Goal: Information Seeking & Learning: Check status

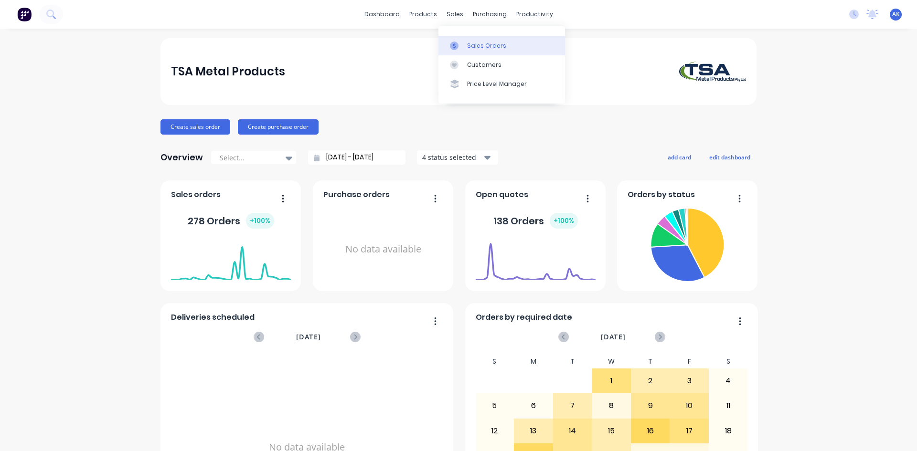
click at [492, 41] on link "Sales Orders" at bounding box center [502, 45] width 127 height 19
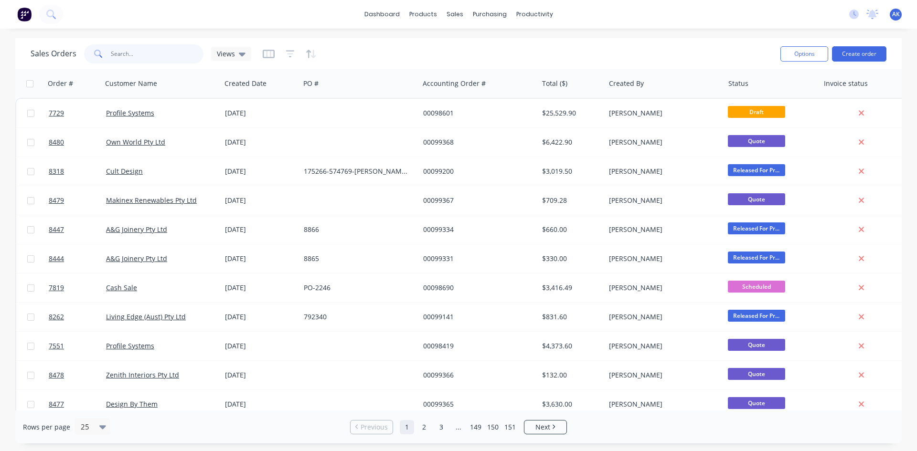
click at [132, 55] on input "text" at bounding box center [157, 53] width 93 height 19
type input "99354"
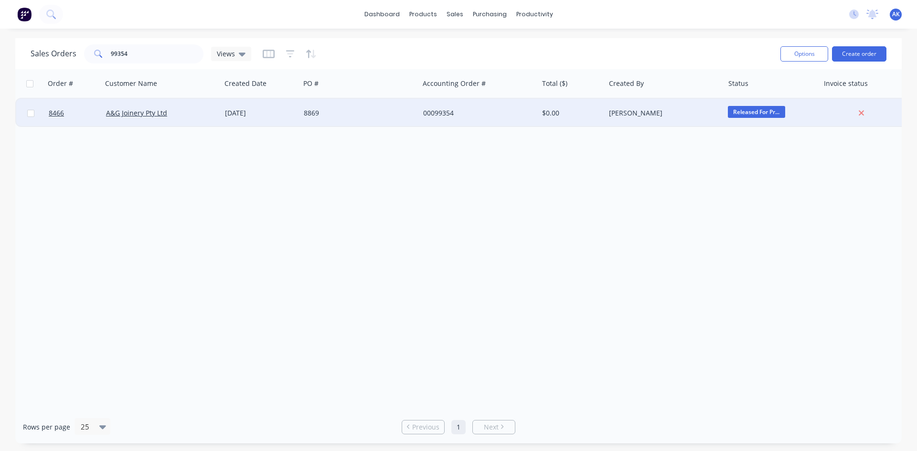
click at [263, 109] on div "[DATE]" at bounding box center [260, 113] width 71 height 10
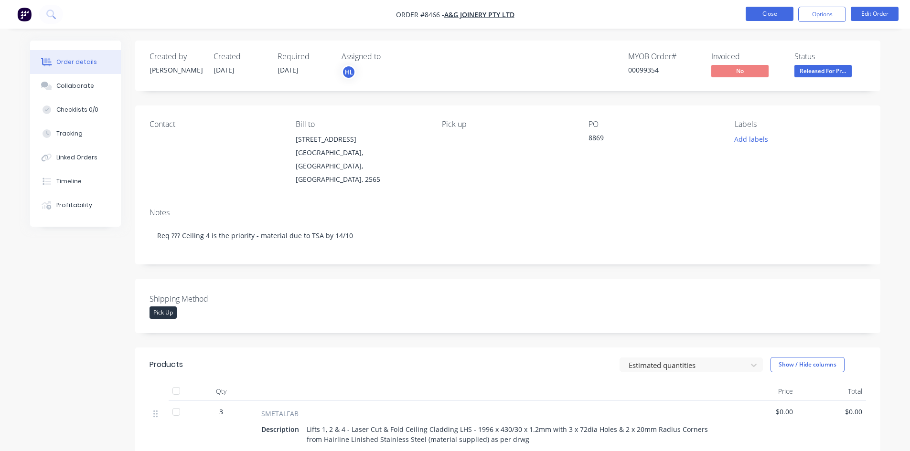
click at [781, 14] on button "Close" at bounding box center [770, 14] width 48 height 14
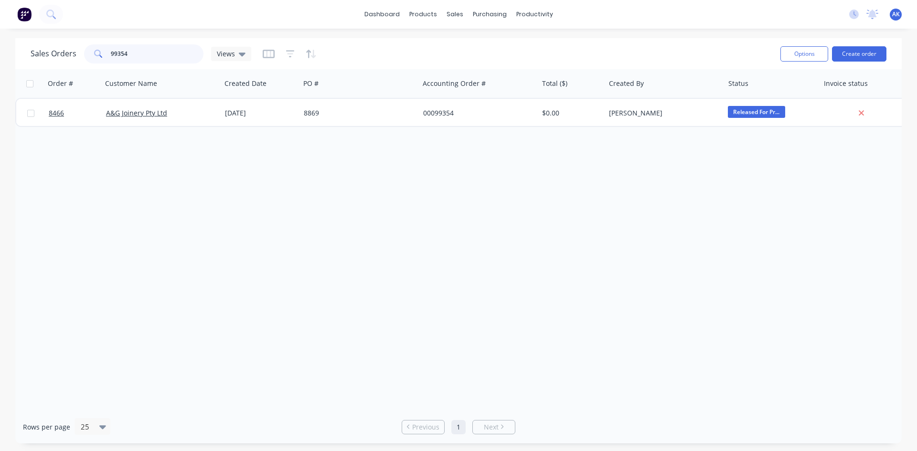
click at [128, 55] on input "99354" at bounding box center [157, 53] width 93 height 19
type input "99236"
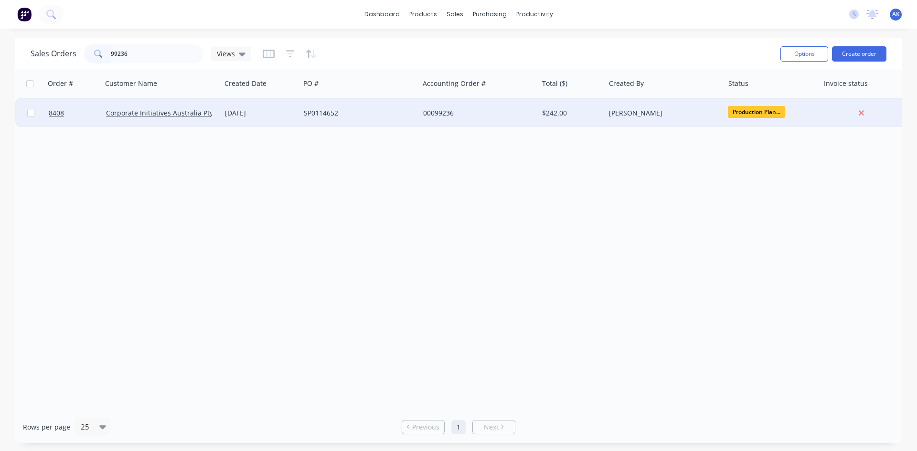
click at [307, 112] on div "SP0114652" at bounding box center [357, 113] width 106 height 10
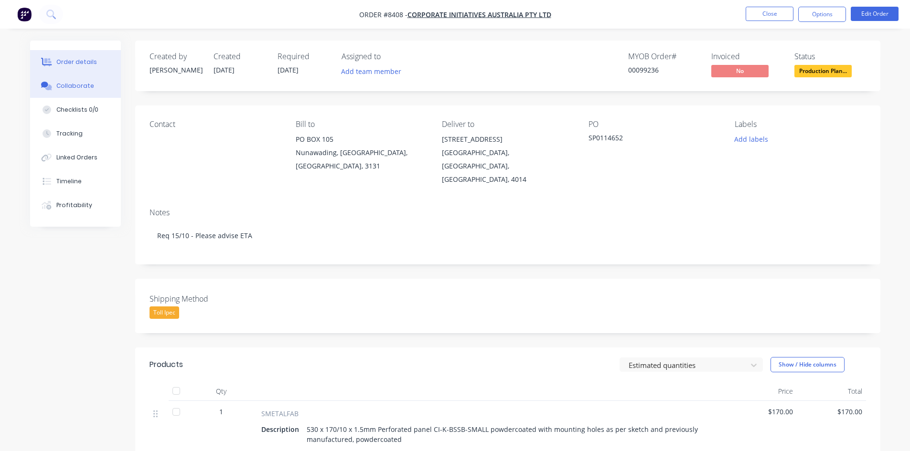
click at [64, 87] on div "Collaborate" at bounding box center [75, 86] width 38 height 9
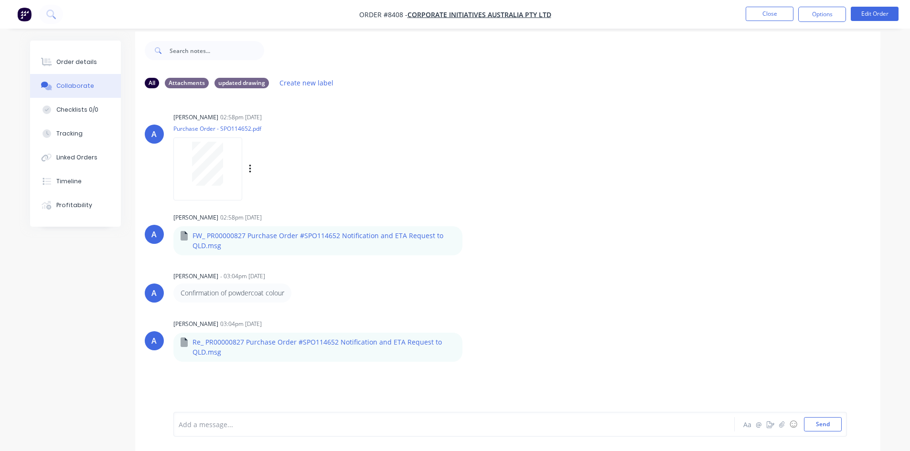
scroll to position [14, 0]
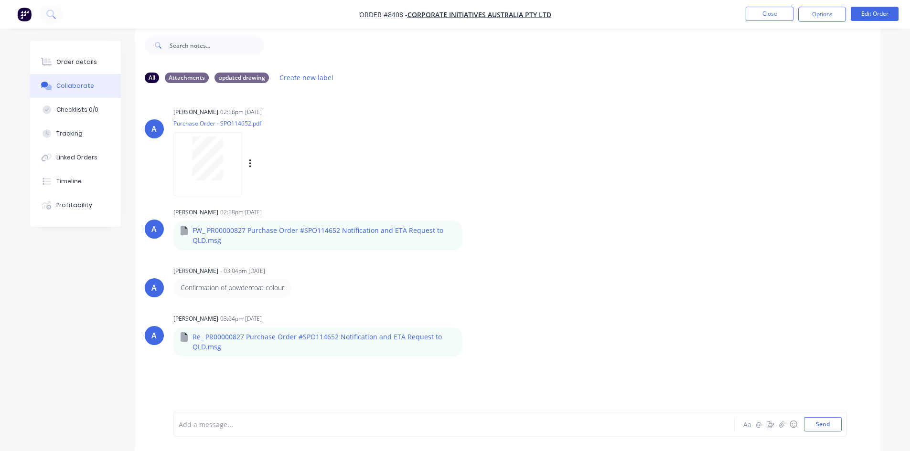
click at [198, 191] on div at bounding box center [207, 163] width 69 height 63
click at [75, 64] on div "Order details" at bounding box center [76, 62] width 41 height 9
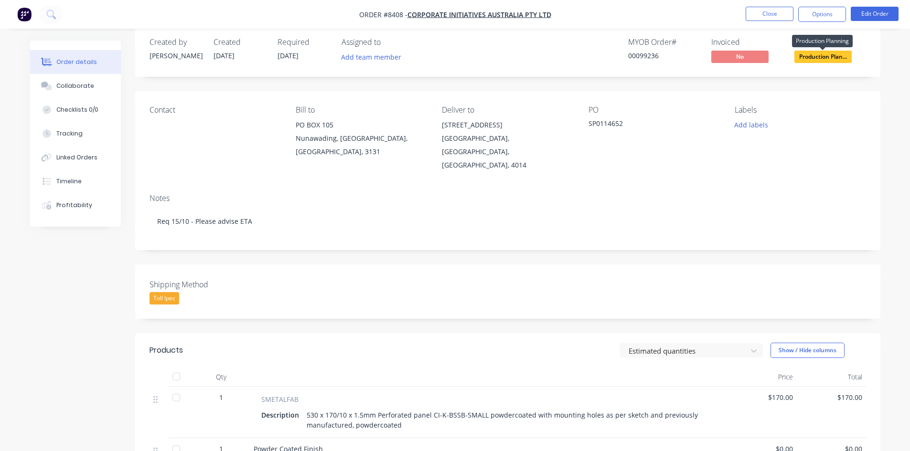
click at [813, 58] on span "Production Plan..." at bounding box center [822, 57] width 57 height 12
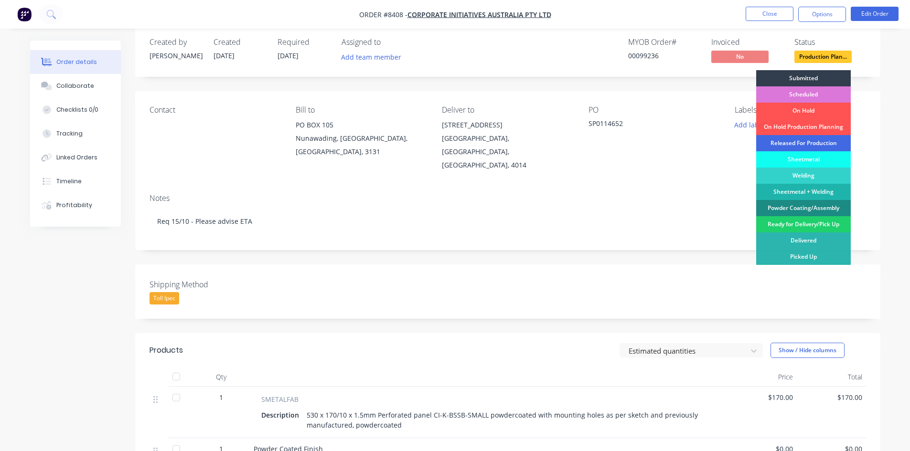
click at [788, 140] on div "Released For Production" at bounding box center [803, 143] width 95 height 16
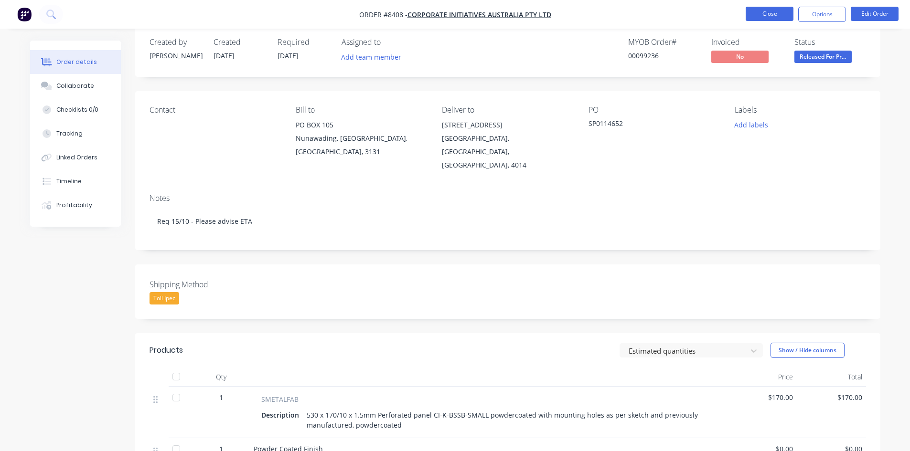
click at [779, 11] on button "Close" at bounding box center [770, 14] width 48 height 14
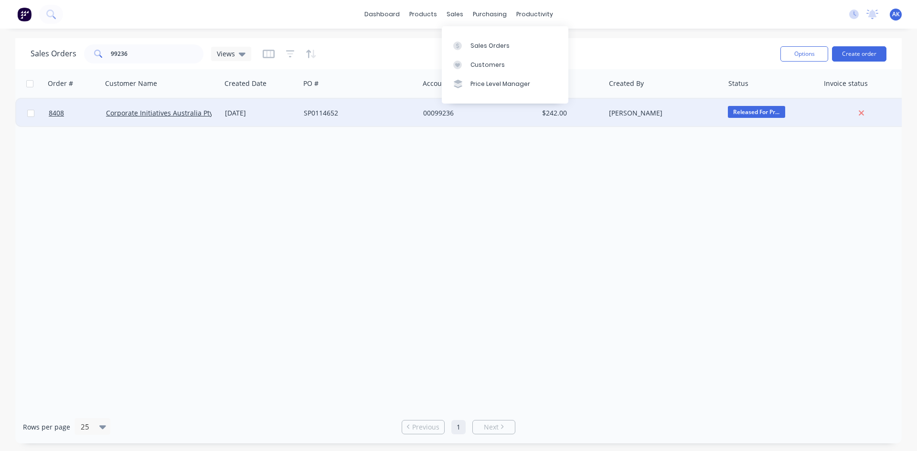
click at [746, 113] on span "Released For Pr..." at bounding box center [756, 112] width 57 height 12
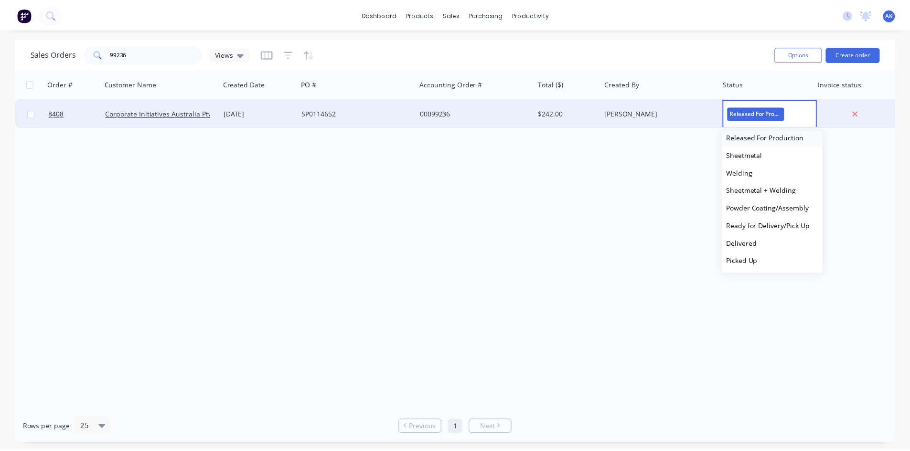
scroll to position [94, 0]
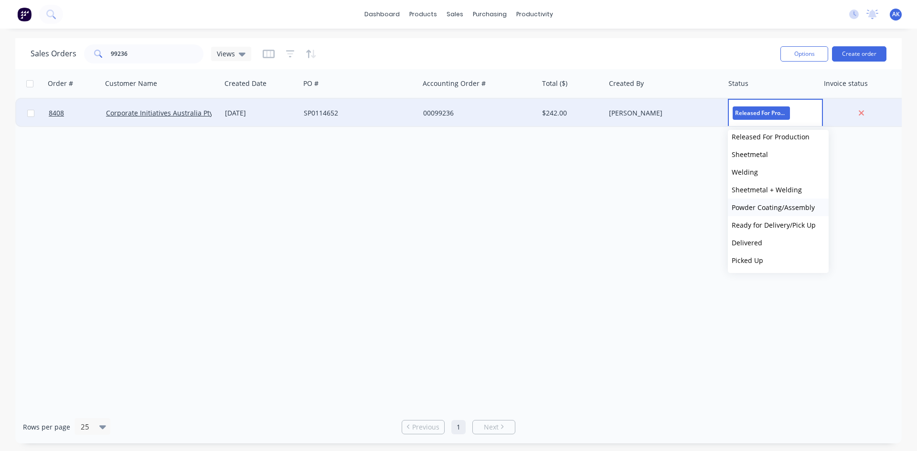
click at [765, 206] on span "Powder Coating/Assembly" at bounding box center [773, 207] width 83 height 9
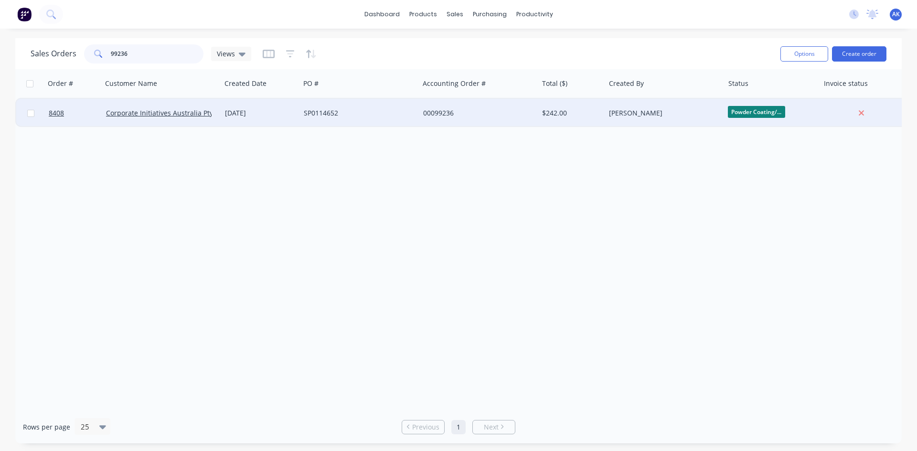
drag, startPoint x: 127, startPoint y: 52, endPoint x: 115, endPoint y: 60, distance: 14.6
click at [115, 60] on input "99236" at bounding box center [157, 53] width 93 height 19
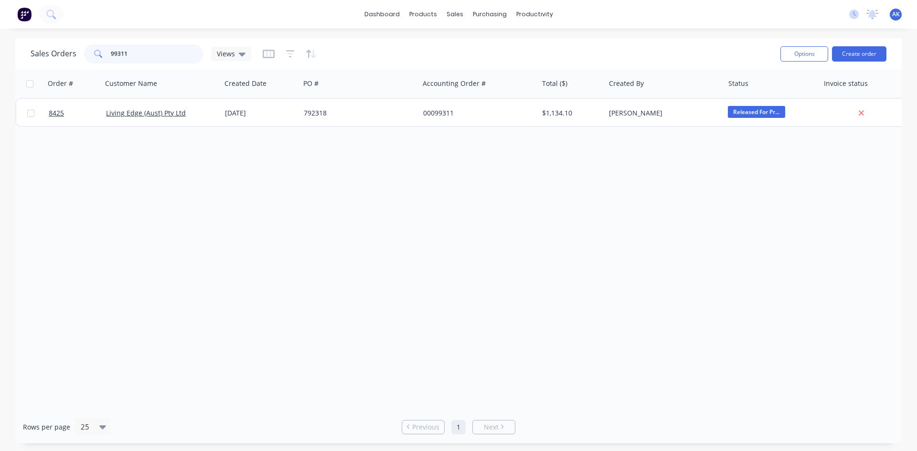
drag, startPoint x: 123, startPoint y: 52, endPoint x: 113, endPoint y: 50, distance: 10.1
click at [113, 50] on input "99311" at bounding box center [157, 53] width 93 height 19
type input "97965"
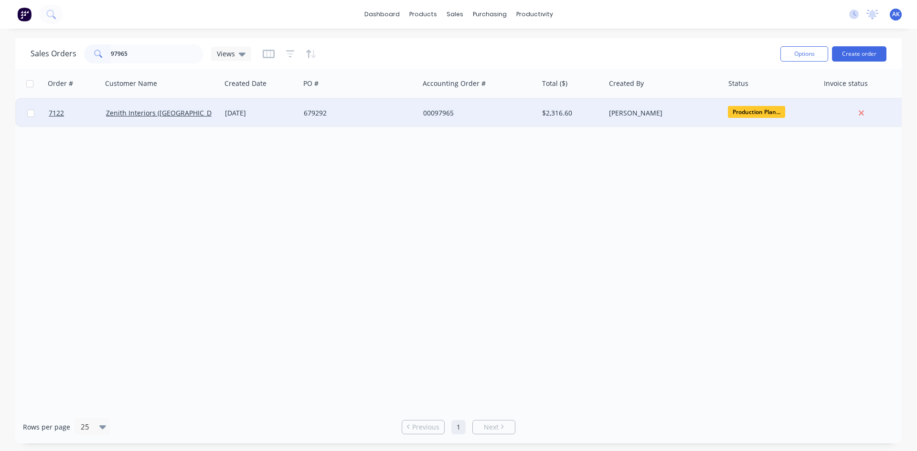
click at [403, 116] on div "679292" at bounding box center [357, 113] width 106 height 10
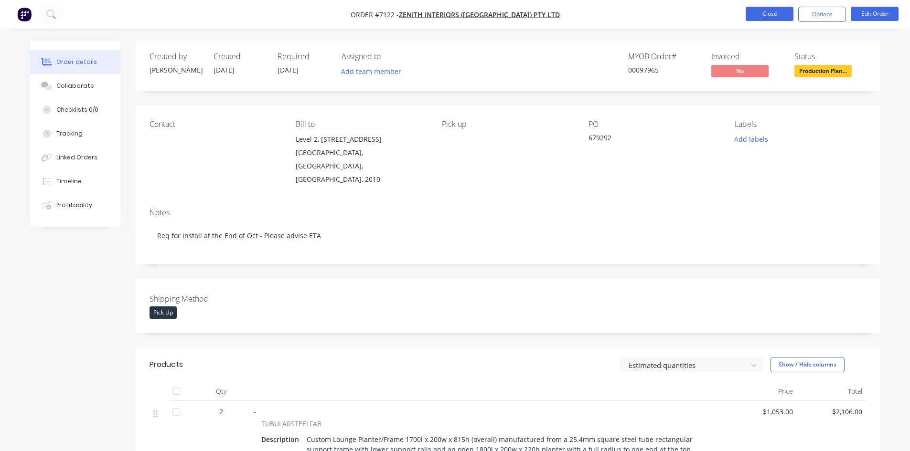
click at [766, 12] on button "Close" at bounding box center [770, 14] width 48 height 14
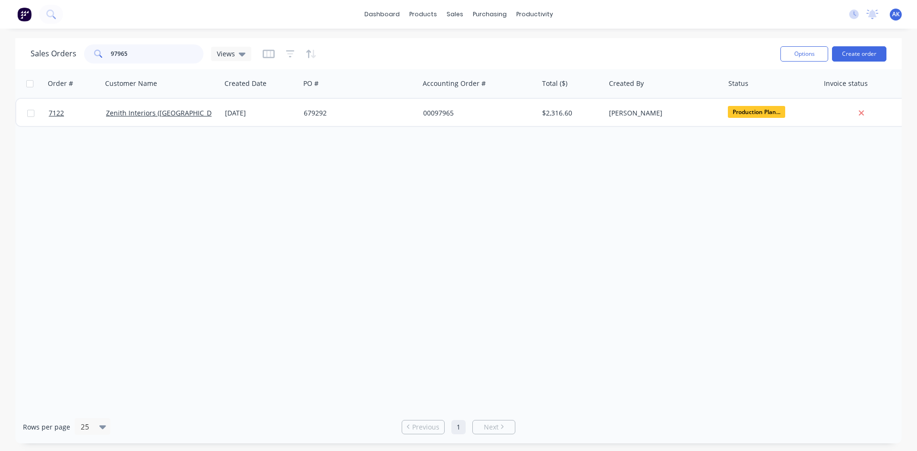
drag, startPoint x: 137, startPoint y: 58, endPoint x: 101, endPoint y: 44, distance: 38.2
click at [101, 44] on div "97965" at bounding box center [143, 53] width 119 height 19
type input "99141"
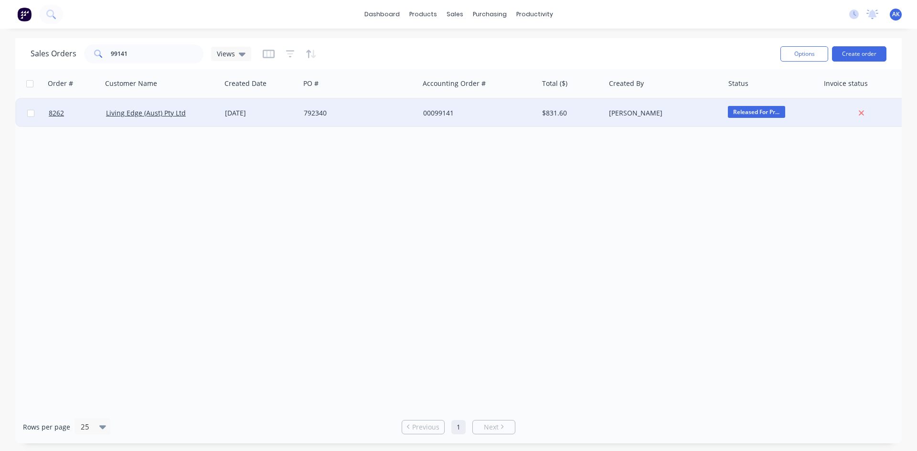
click at [243, 110] on div "[DATE]" at bounding box center [260, 113] width 71 height 10
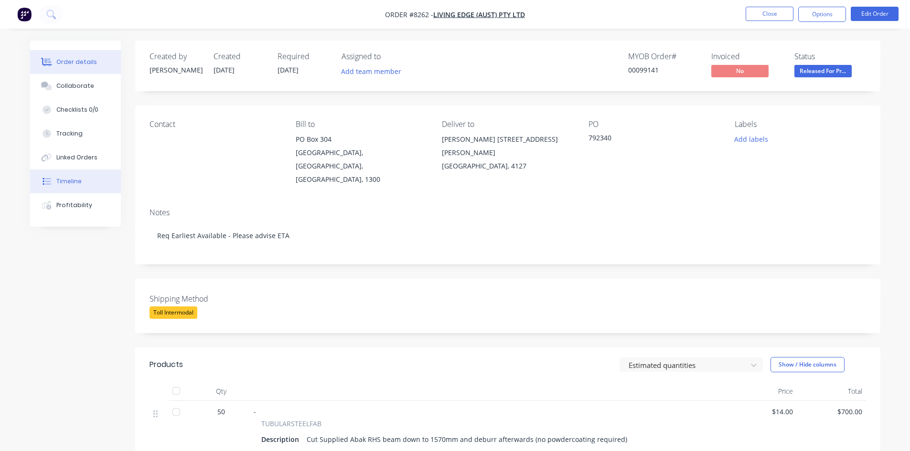
click at [83, 182] on button "Timeline" at bounding box center [75, 182] width 91 height 24
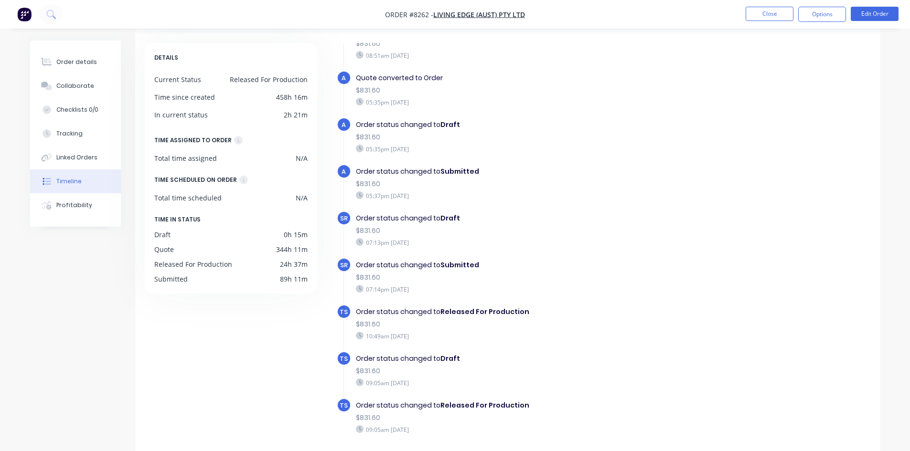
scroll to position [73, 0]
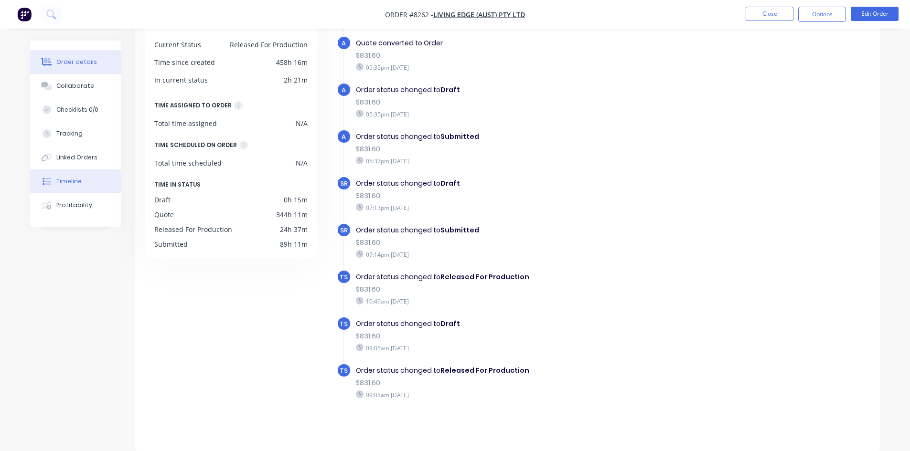
click at [84, 63] on div "Order details" at bounding box center [76, 62] width 41 height 9
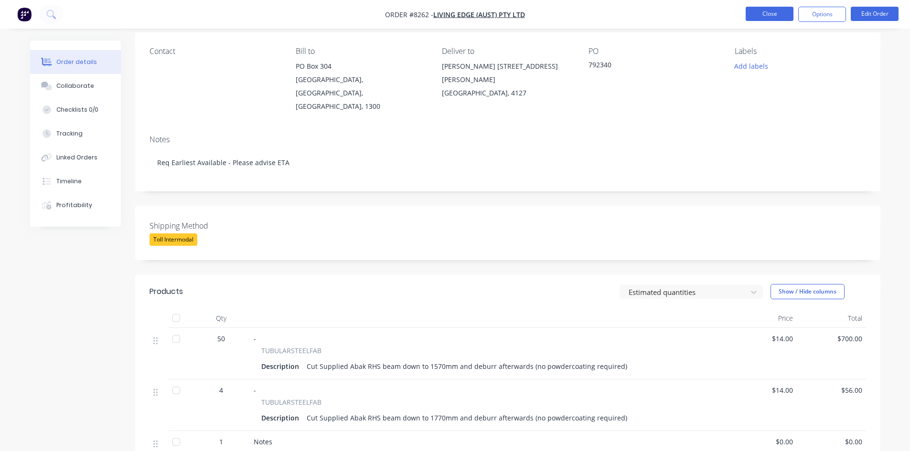
click at [760, 16] on button "Close" at bounding box center [770, 14] width 48 height 14
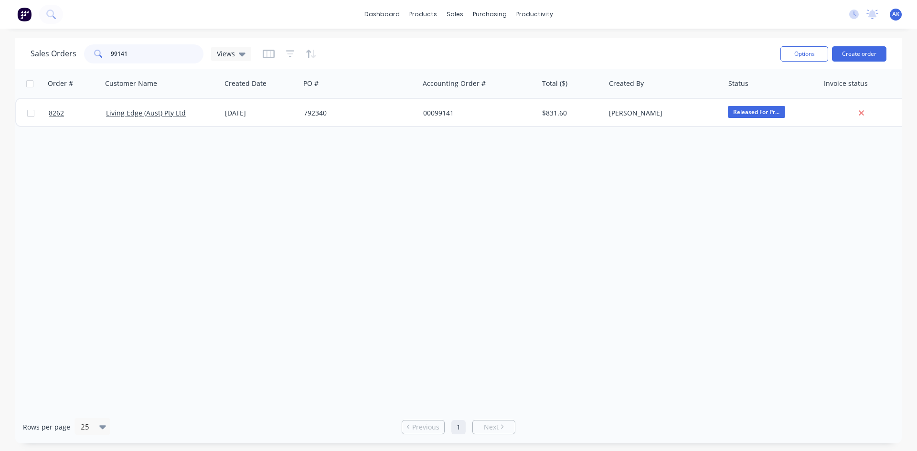
drag, startPoint x: 135, startPoint y: 57, endPoint x: 107, endPoint y: 56, distance: 27.7
click at [107, 56] on div "99141" at bounding box center [143, 53] width 119 height 19
drag, startPoint x: 137, startPoint y: 149, endPoint x: 139, endPoint y: 139, distance: 10.2
click at [137, 149] on div "Order # Customer Name Created Date PO # Accounting Order # Total ($) Created By…" at bounding box center [458, 240] width 887 height 342
drag, startPoint x: 135, startPoint y: 52, endPoint x: 54, endPoint y: 51, distance: 80.7
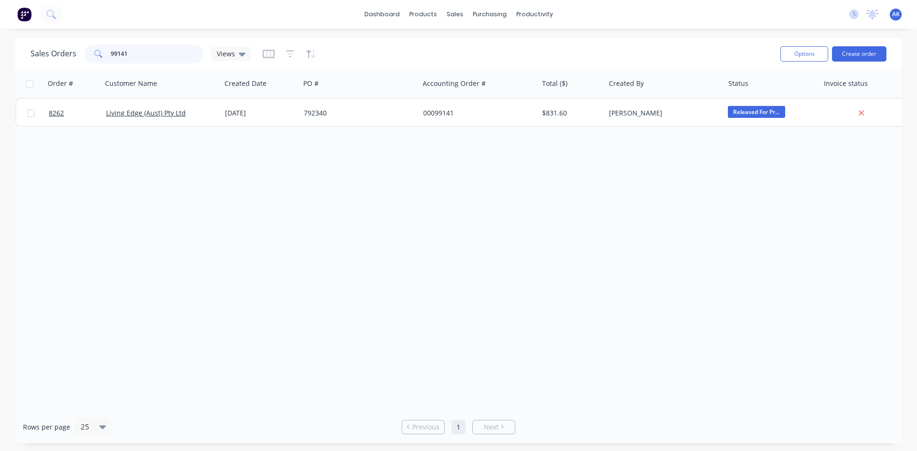
click at [54, 51] on div "Sales Orders 99141 Views" at bounding box center [141, 53] width 221 height 19
type input "98922"
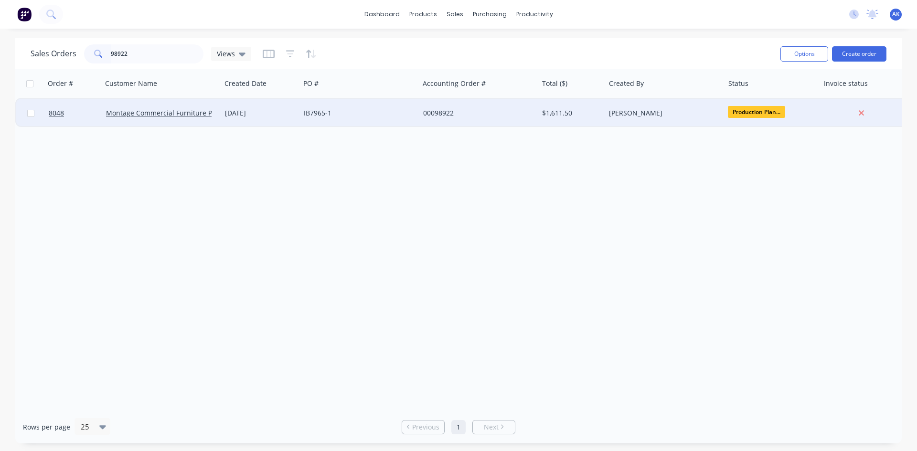
click at [294, 114] on div "[DATE]" at bounding box center [260, 113] width 71 height 10
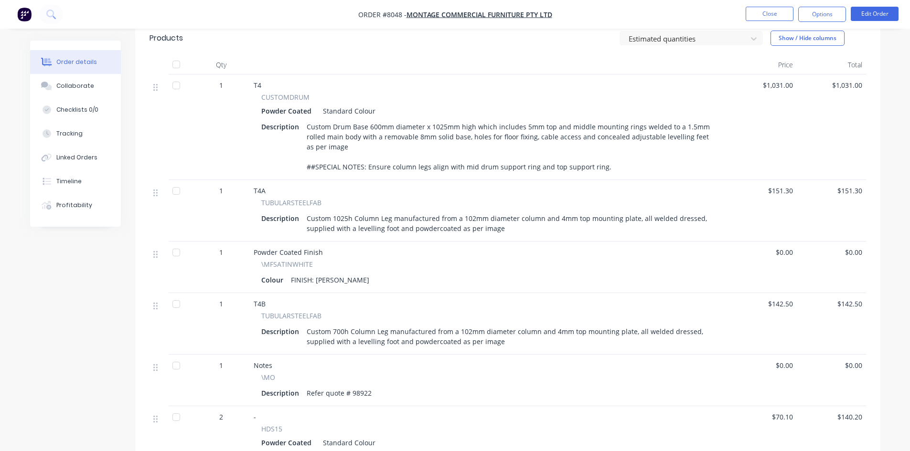
scroll to position [334, 0]
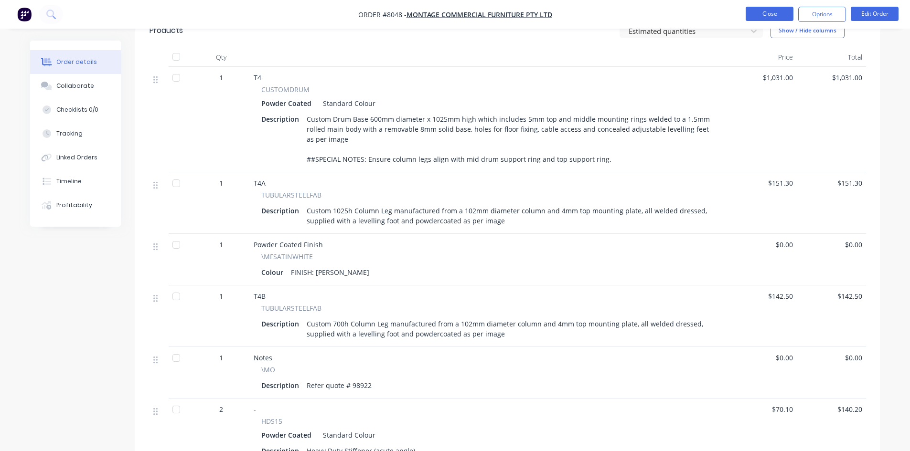
click at [771, 17] on button "Close" at bounding box center [770, 14] width 48 height 14
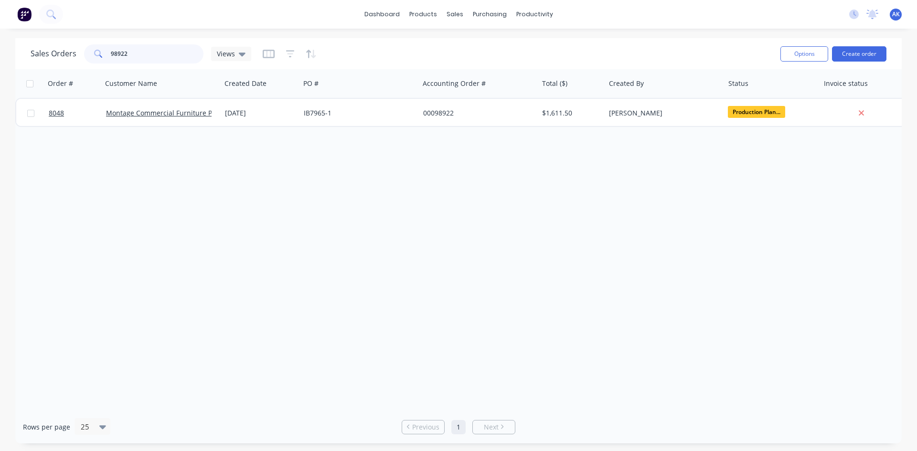
drag, startPoint x: 156, startPoint y: 53, endPoint x: 29, endPoint y: 75, distance: 129.5
click at [29, 75] on div "Sales Orders 98922 Views Options Create order Order # Customer Name Created Dat…" at bounding box center [458, 241] width 887 height 406
type input "99250"
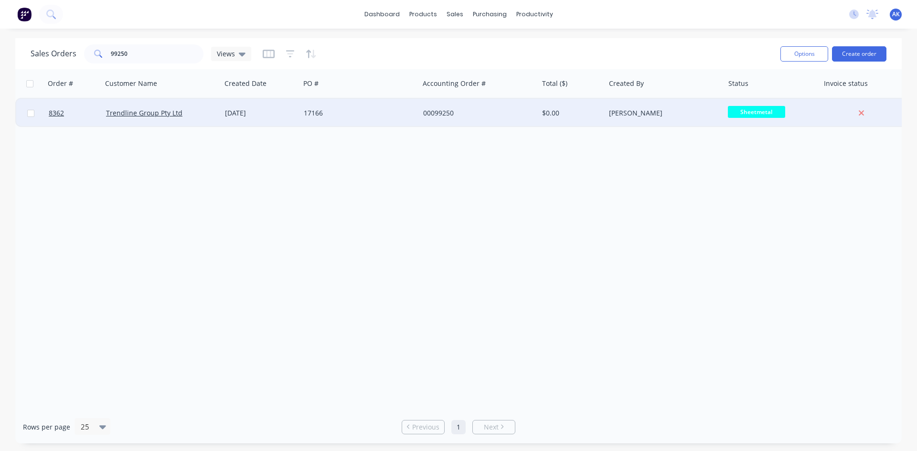
click at [318, 110] on div "17166" at bounding box center [357, 113] width 106 height 10
